Goal: Information Seeking & Learning: Find specific fact

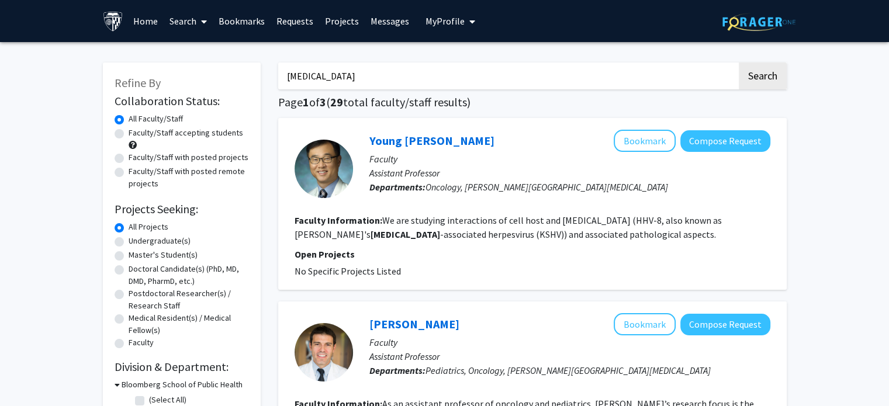
click at [234, 20] on link "Bookmarks" at bounding box center [242, 21] width 58 height 41
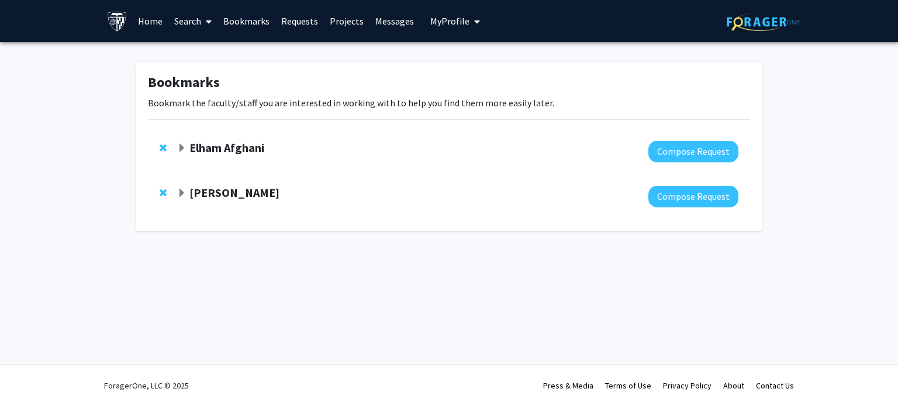
click at [210, 191] on strong "[PERSON_NAME]" at bounding box center [234, 192] width 90 height 15
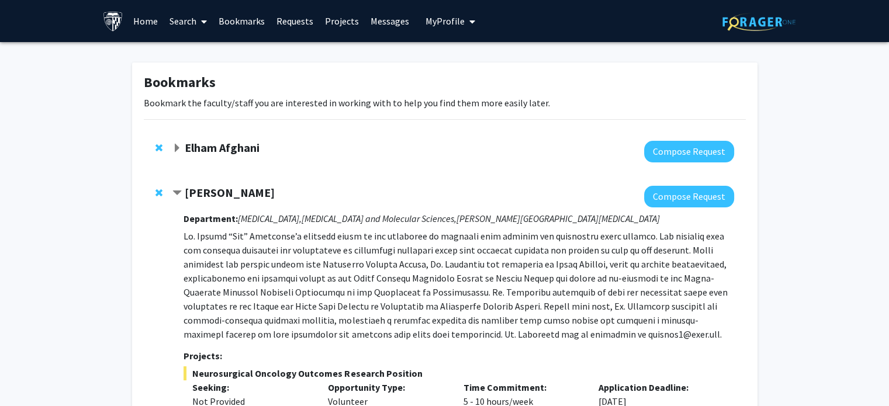
click at [227, 186] on strong "[PERSON_NAME]" at bounding box center [230, 192] width 90 height 15
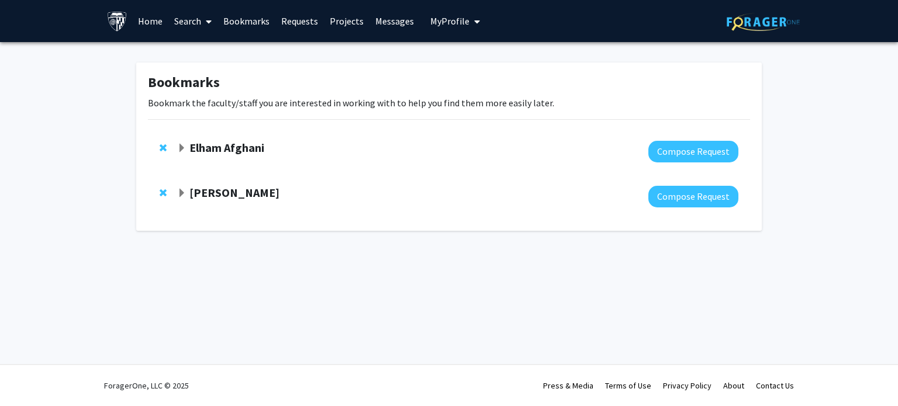
click at [333, 23] on link "Projects" at bounding box center [347, 21] width 46 height 41
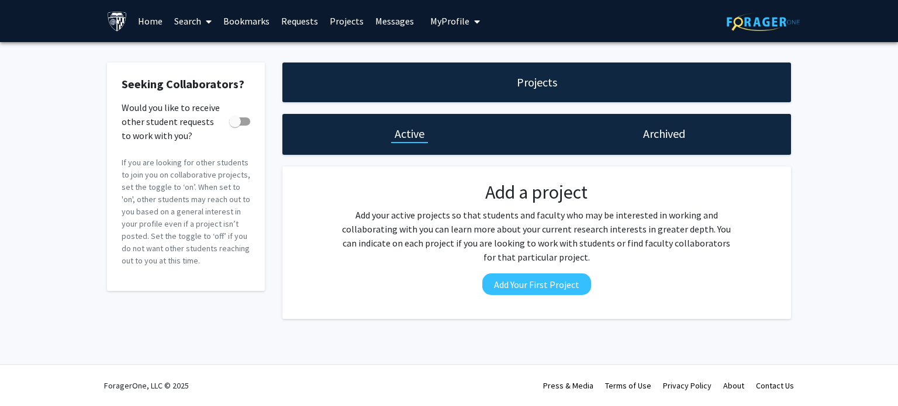
click at [185, 21] on link "Search" at bounding box center [192, 21] width 49 height 41
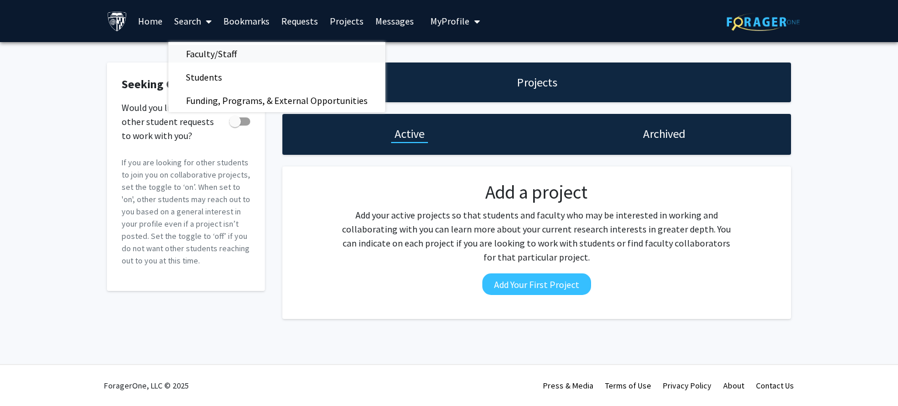
click at [223, 61] on span "Faculty/Staff" at bounding box center [211, 53] width 86 height 23
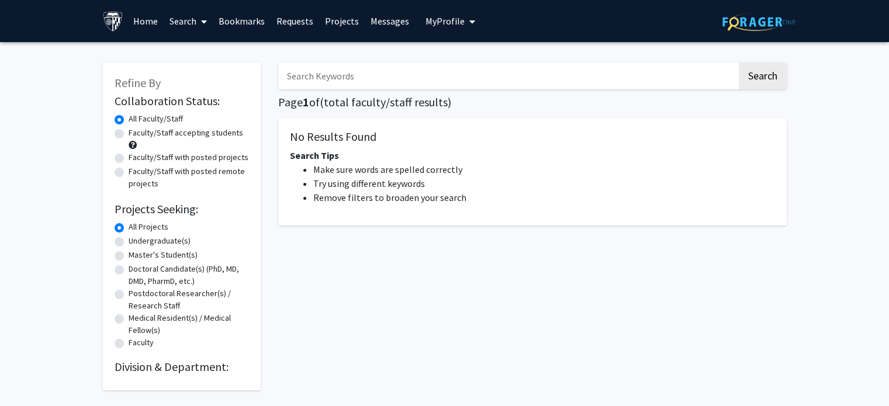
click at [395, 79] on input "Search Keywords" at bounding box center [507, 76] width 459 height 27
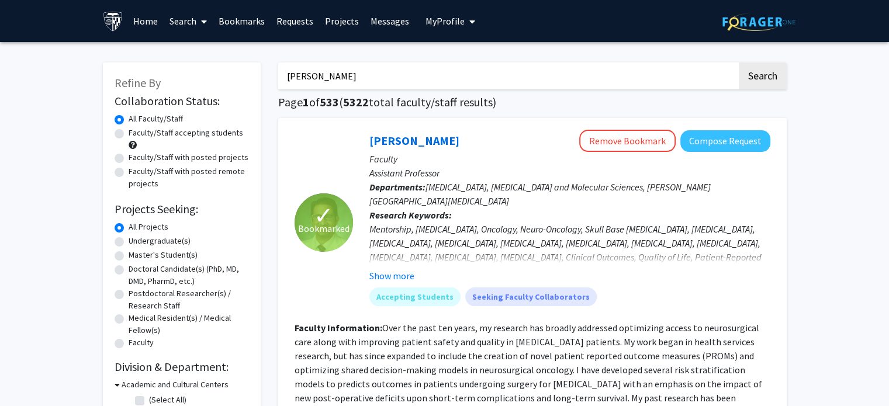
type input "[PERSON_NAME]"
click at [739, 63] on button "Search" at bounding box center [763, 76] width 48 height 27
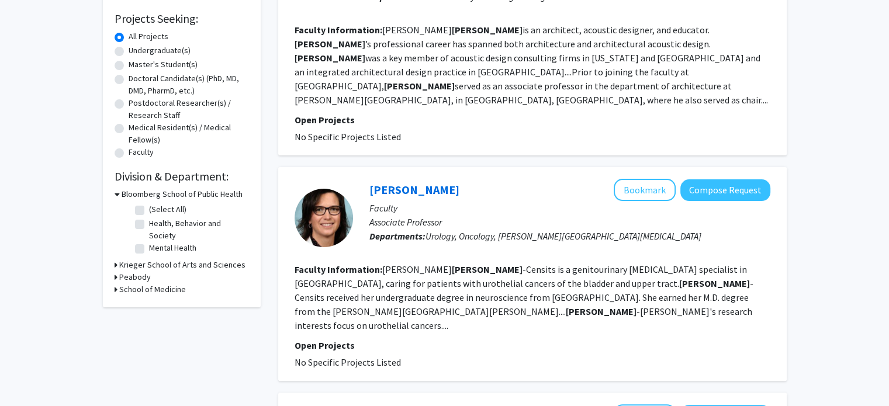
scroll to position [210, 0]
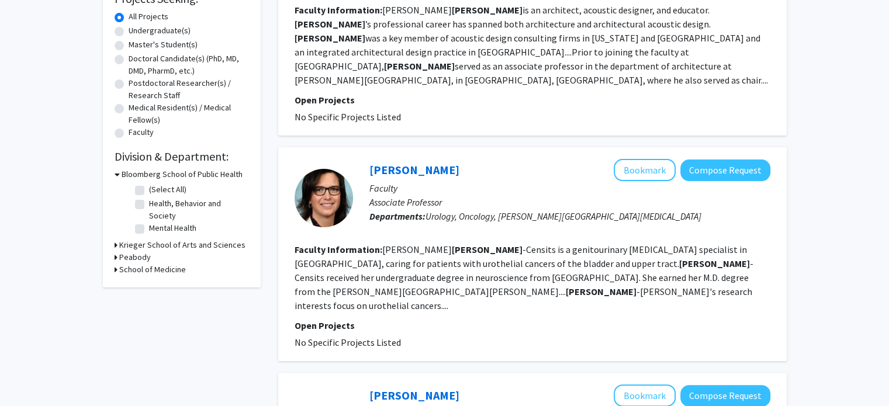
click at [489, 259] on fg-read-more "[PERSON_NAME] is a genitourinary [MEDICAL_DATA] specialist in [GEOGRAPHIC_DATA]…" at bounding box center [524, 278] width 459 height 68
click at [429, 163] on link "[PERSON_NAME]" at bounding box center [414, 170] width 90 height 15
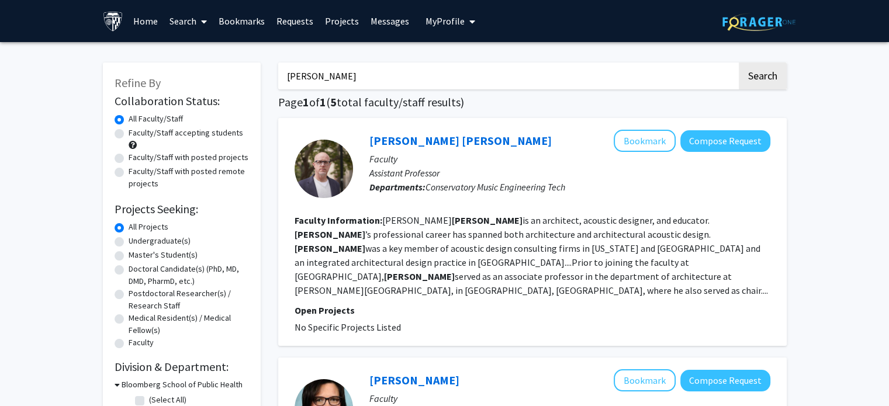
drag, startPoint x: 369, startPoint y: 82, endPoint x: 266, endPoint y: 84, distance: 103.5
click at [739, 63] on button "Search" at bounding box center [763, 76] width 48 height 27
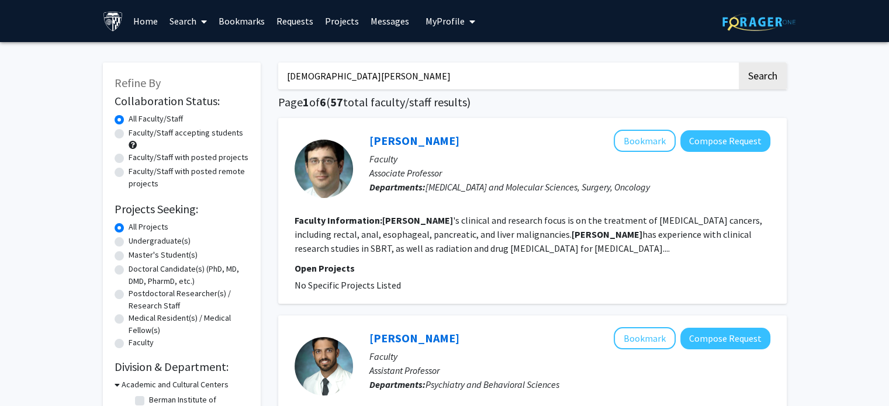
click at [324, 78] on input "[DEMOGRAPHIC_DATA][PERSON_NAME]" at bounding box center [507, 76] width 459 height 27
type input "[PERSON_NAME]"
click at [739, 63] on button "Search" at bounding box center [763, 76] width 48 height 27
click at [420, 144] on link "[PERSON_NAME]" at bounding box center [414, 140] width 90 height 15
